Goal: Navigation & Orientation: Find specific page/section

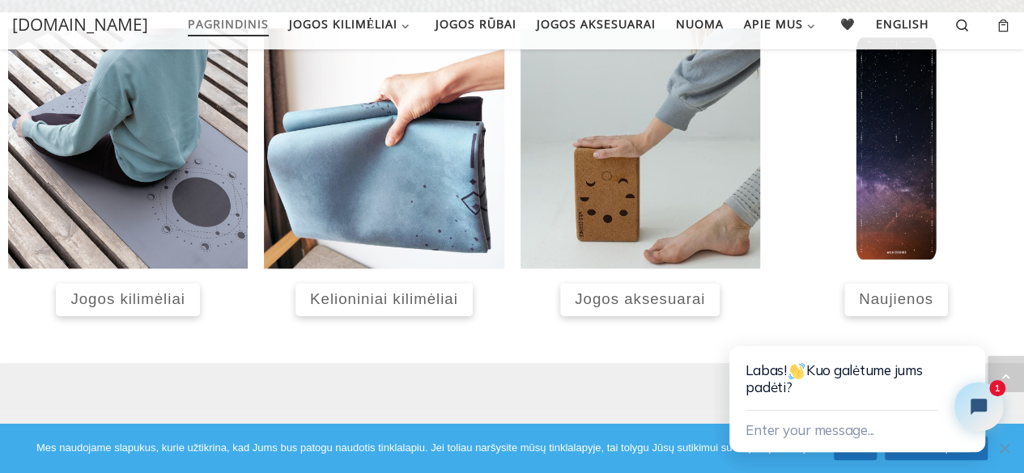
scroll to position [700, 0]
click at [179, 294] on span "Jogos kilimėliai" at bounding box center [127, 299] width 114 height 17
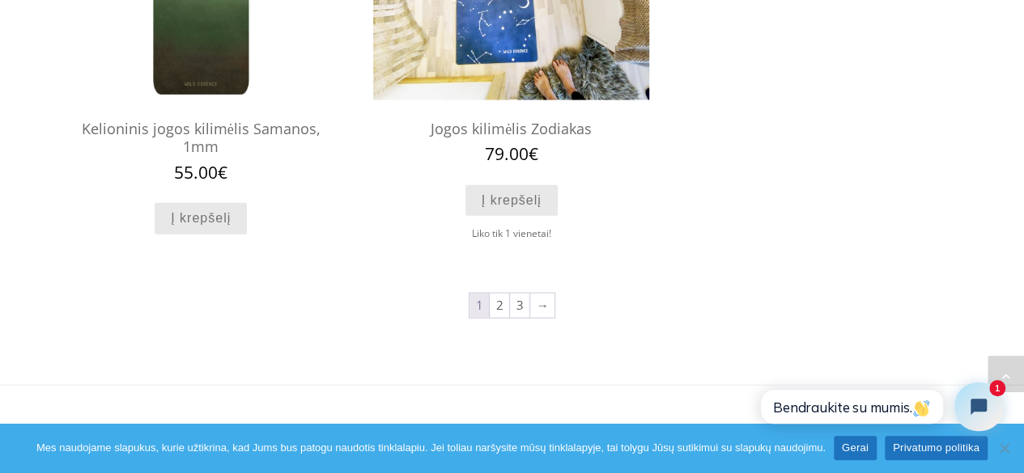
scroll to position [1769, 0]
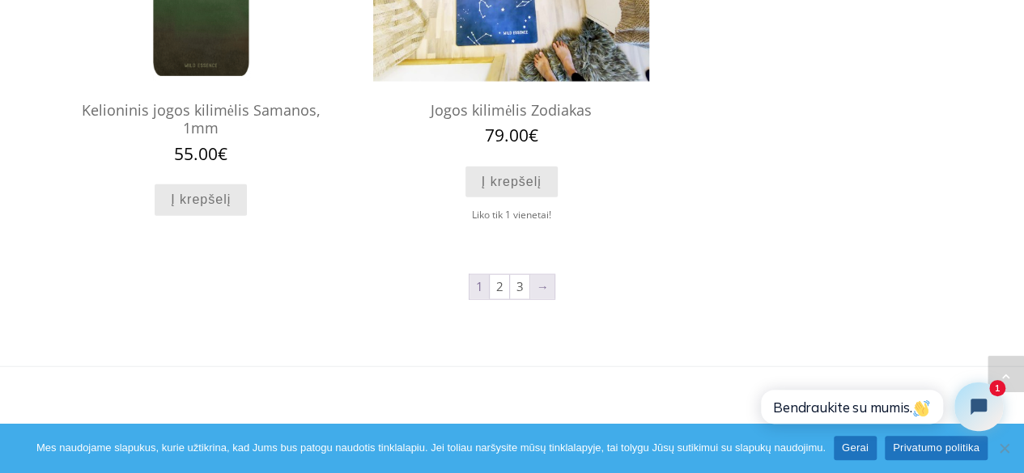
click at [545, 294] on link "→" at bounding box center [542, 287] width 24 height 24
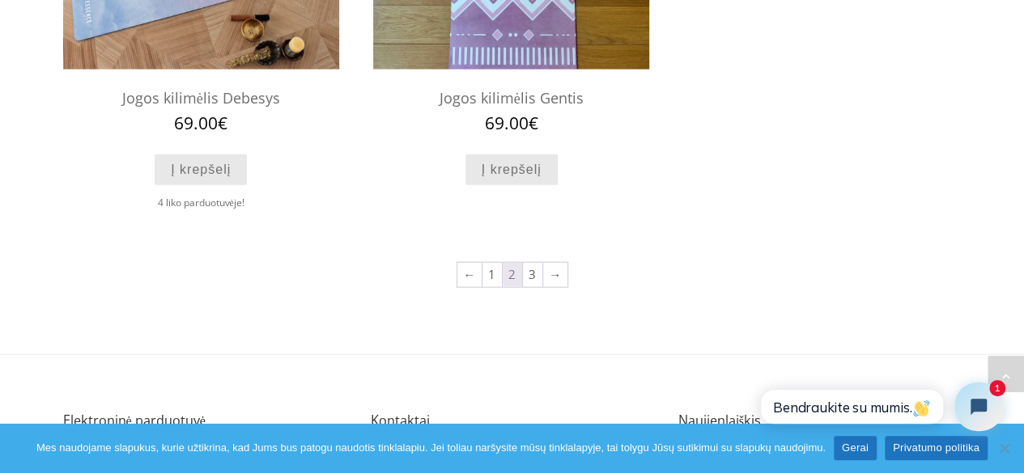
scroll to position [1770, 0]
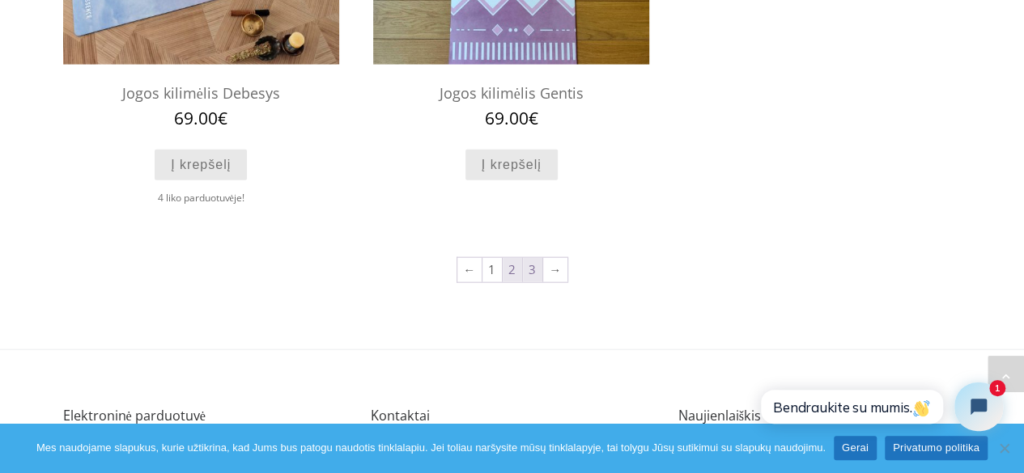
click at [531, 276] on link "3" at bounding box center [532, 270] width 19 height 24
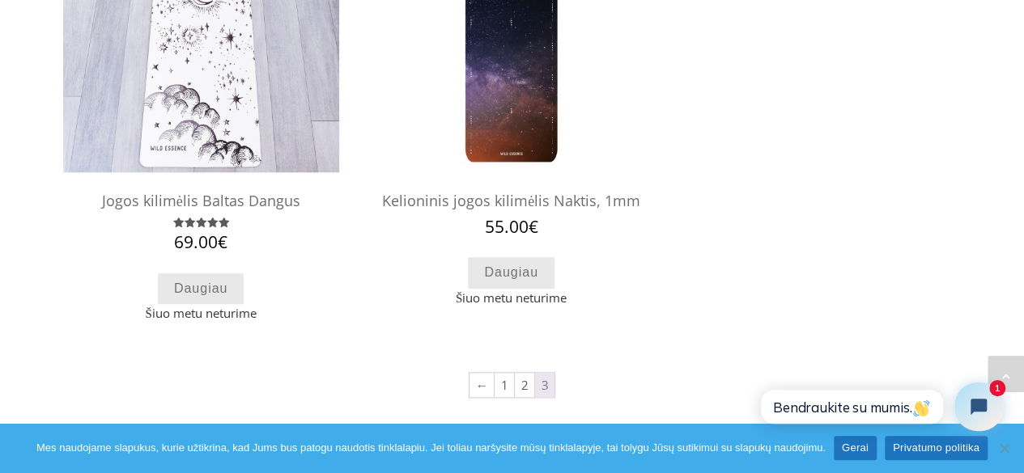
scroll to position [785, 0]
